Goal: Navigation & Orientation: Find specific page/section

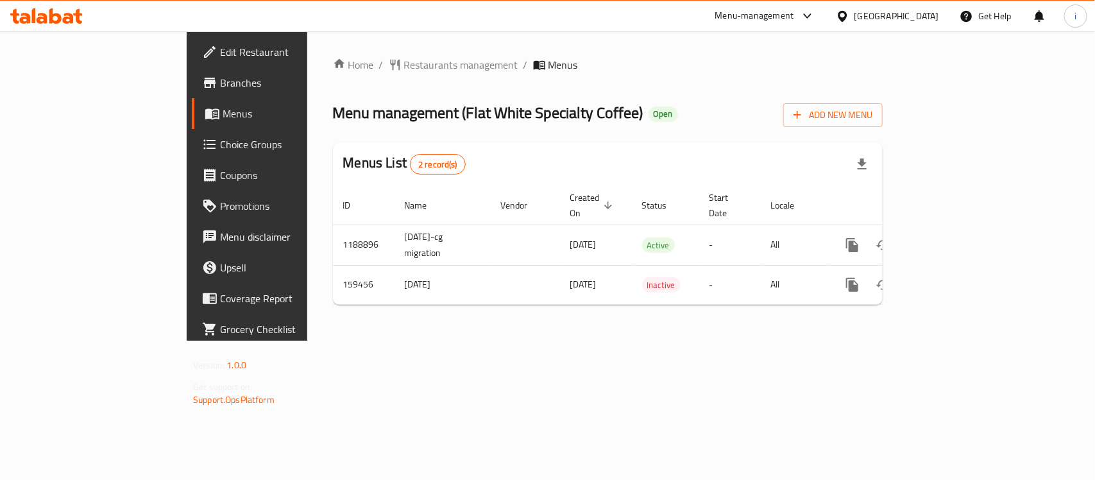
click at [329, 53] on div "Home / Restaurants management / Menus Menu management ( Flat White Specialty Co…" at bounding box center [607, 185] width 601 height 309
click at [404, 65] on span "Restaurants management" at bounding box center [461, 64] width 114 height 15
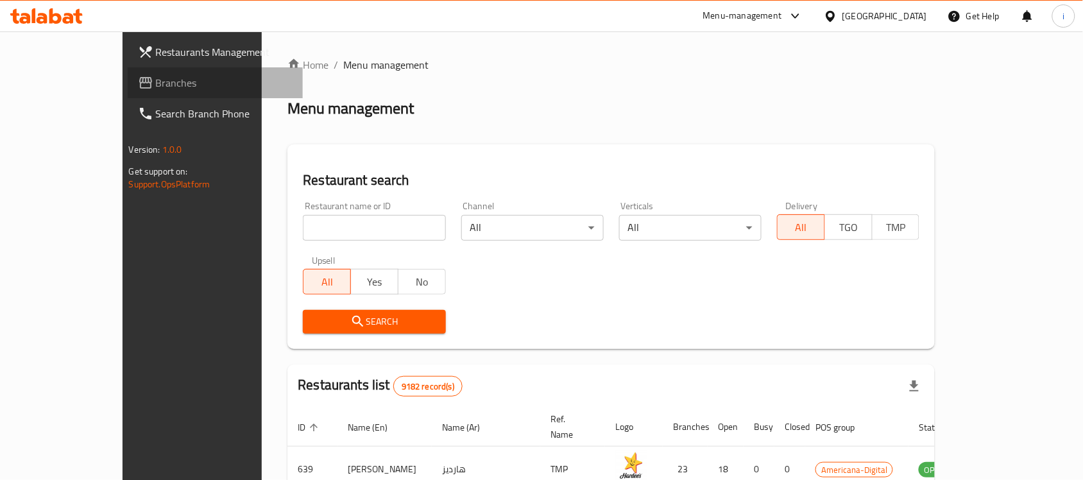
click at [156, 89] on span "Branches" at bounding box center [224, 82] width 137 height 15
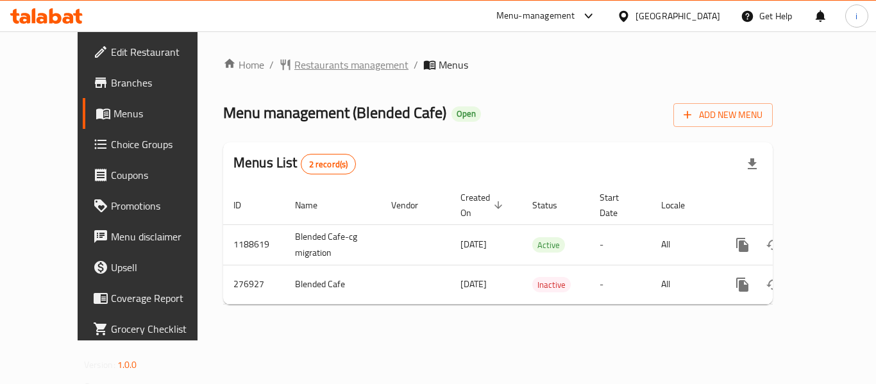
click at [307, 69] on span "Restaurants management" at bounding box center [352, 64] width 114 height 15
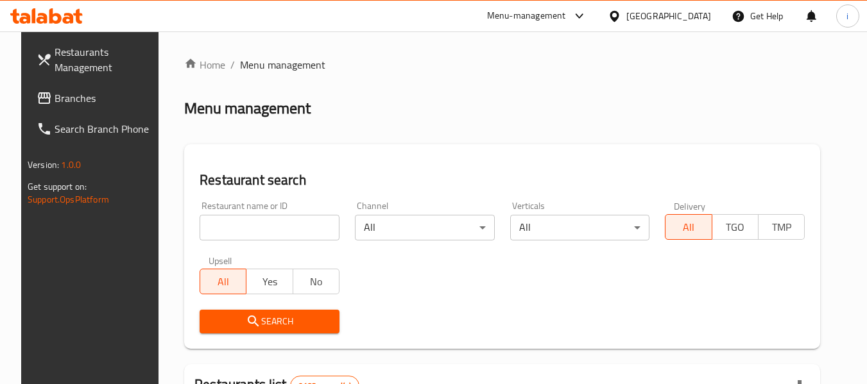
click at [55, 103] on span "Branches" at bounding box center [105, 97] width 101 height 15
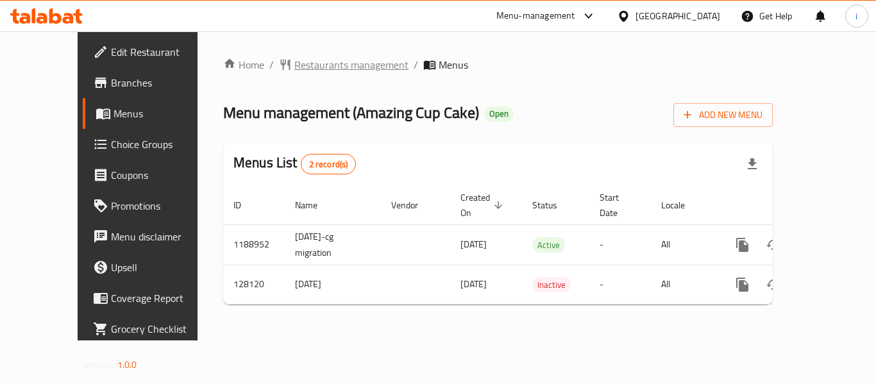
click at [303, 70] on span "Restaurants management" at bounding box center [352, 64] width 114 height 15
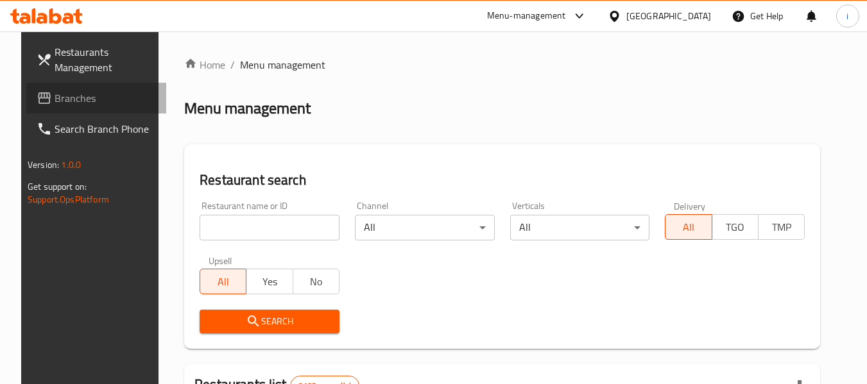
click at [60, 98] on span "Branches" at bounding box center [105, 97] width 101 height 15
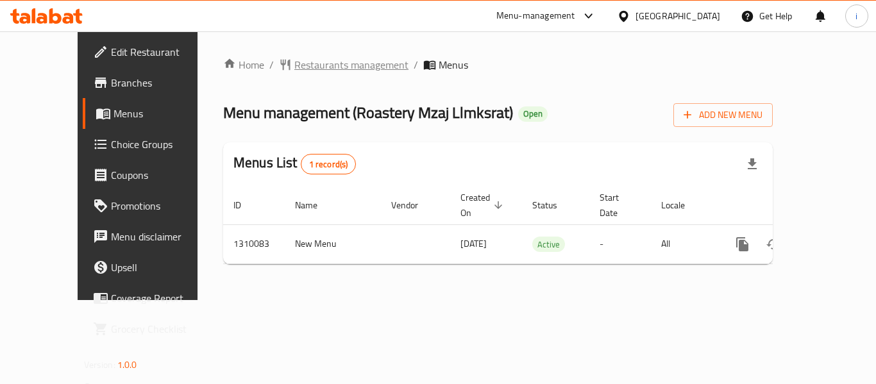
click at [295, 68] on span "Restaurants management" at bounding box center [352, 64] width 114 height 15
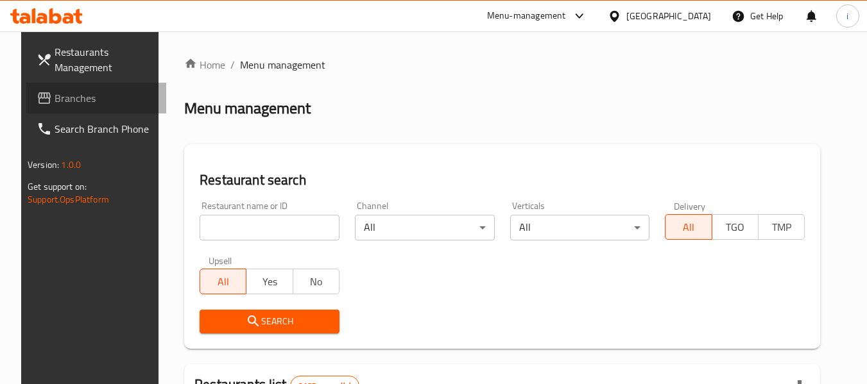
click at [55, 105] on span "Branches" at bounding box center [105, 97] width 101 height 15
